Goal: Navigation & Orientation: Find specific page/section

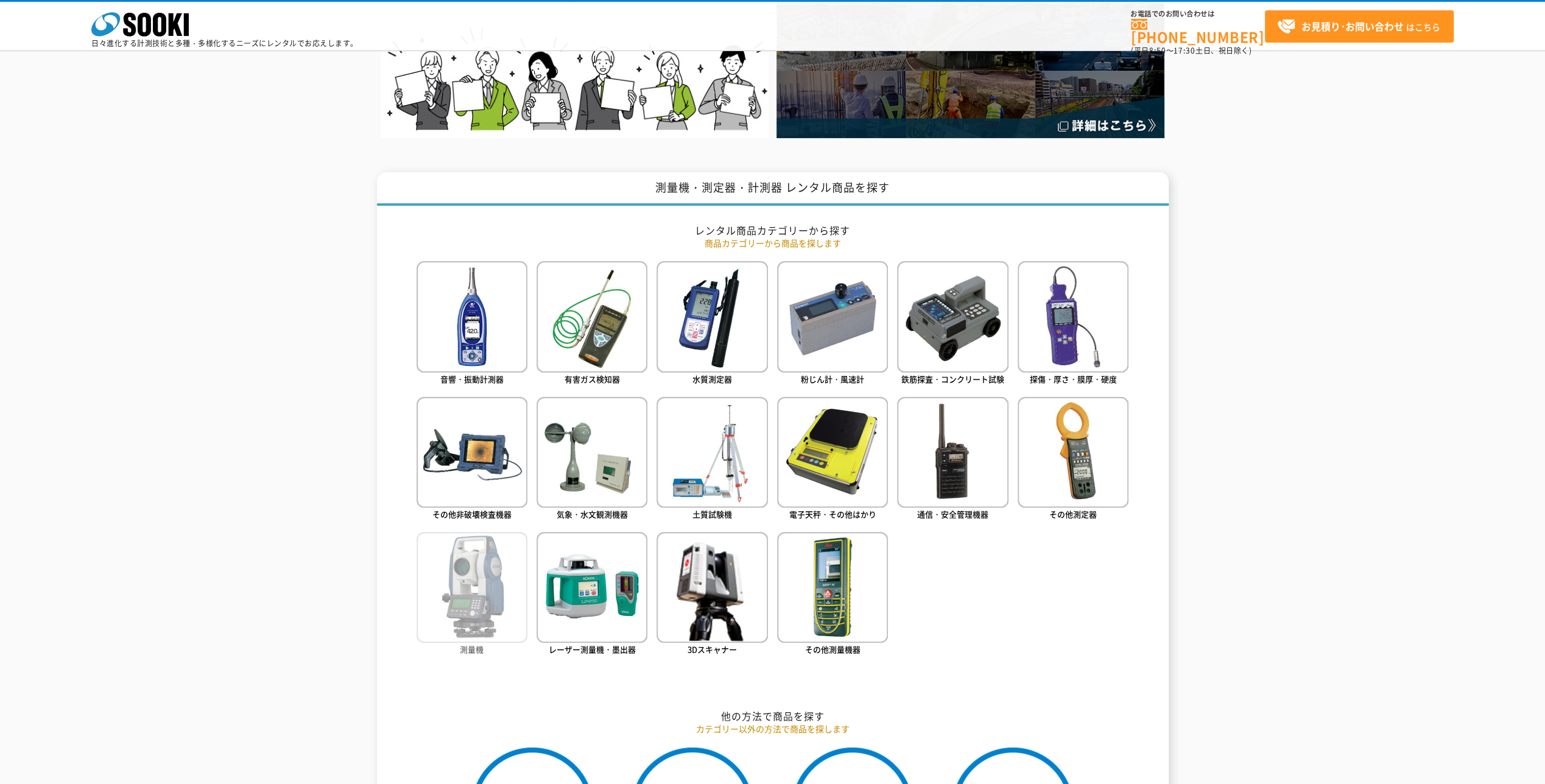
click at [513, 605] on img at bounding box center [472, 587] width 111 height 111
